Goal: Check status: Check status

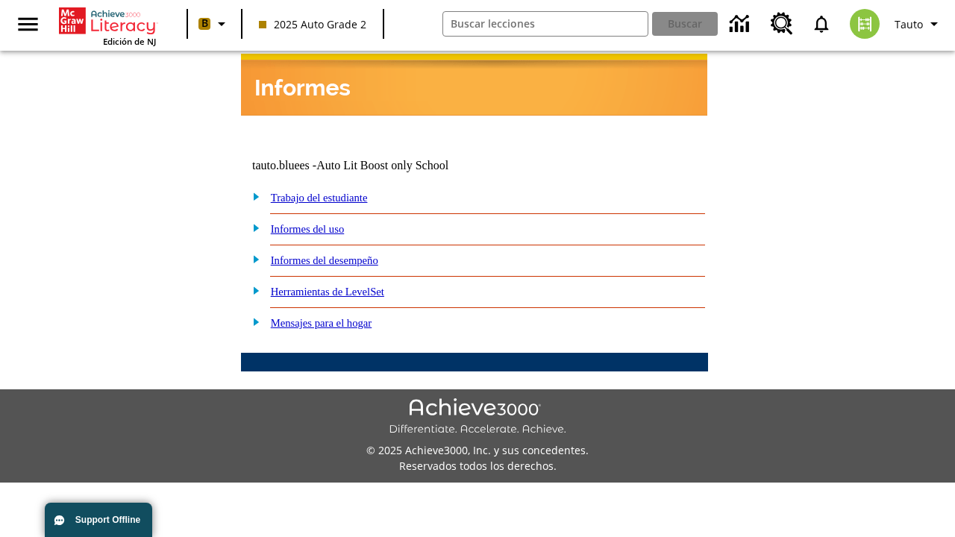
click at [336, 192] on link "Trabajo del estudiante" at bounding box center [319, 198] width 97 height 12
select select "/options/reports/?report_id=24&atype=14&section=2"
